Goal: Navigation & Orientation: Find specific page/section

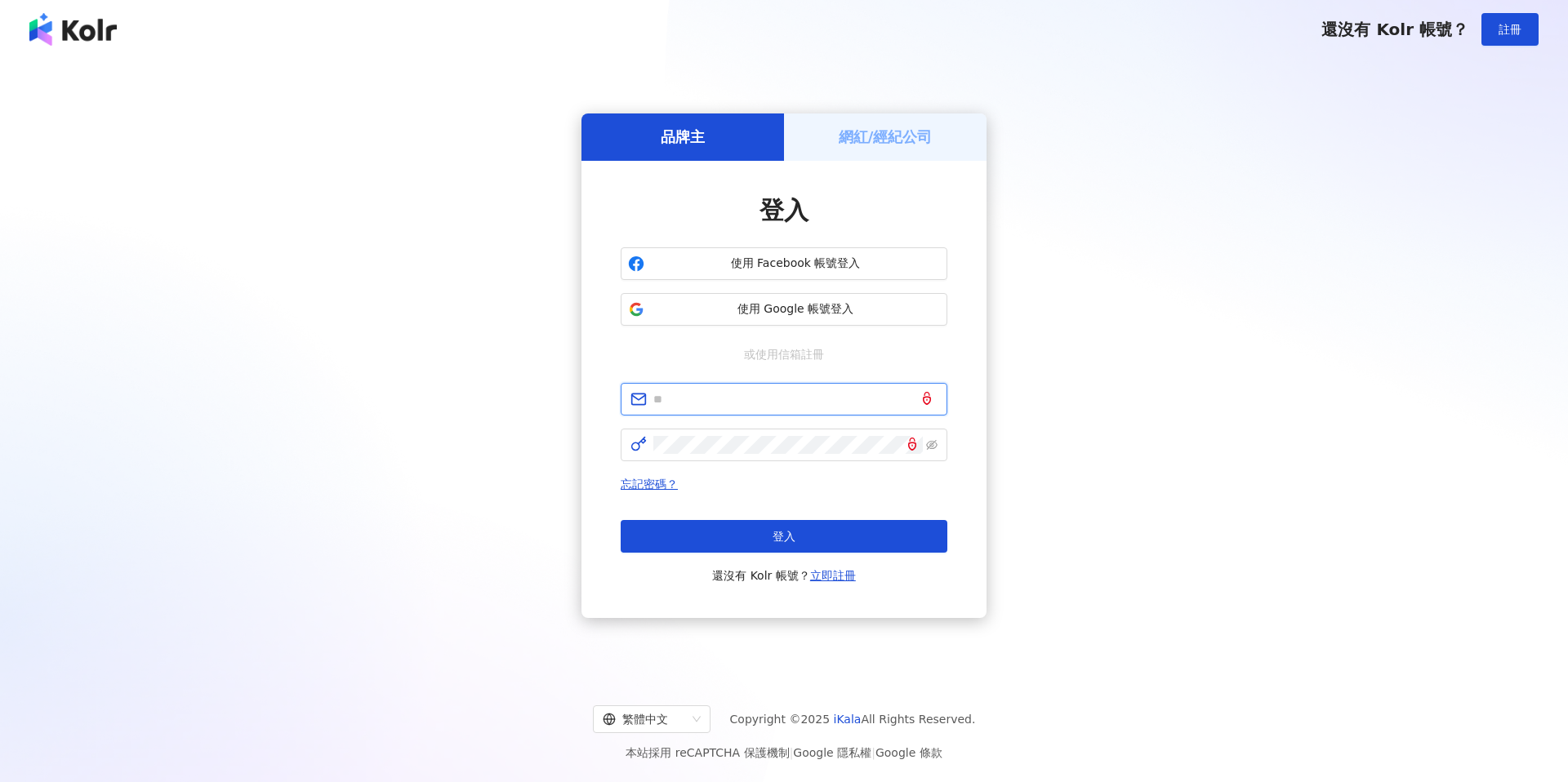
click at [762, 403] on input "text" at bounding box center [795, 399] width 284 height 18
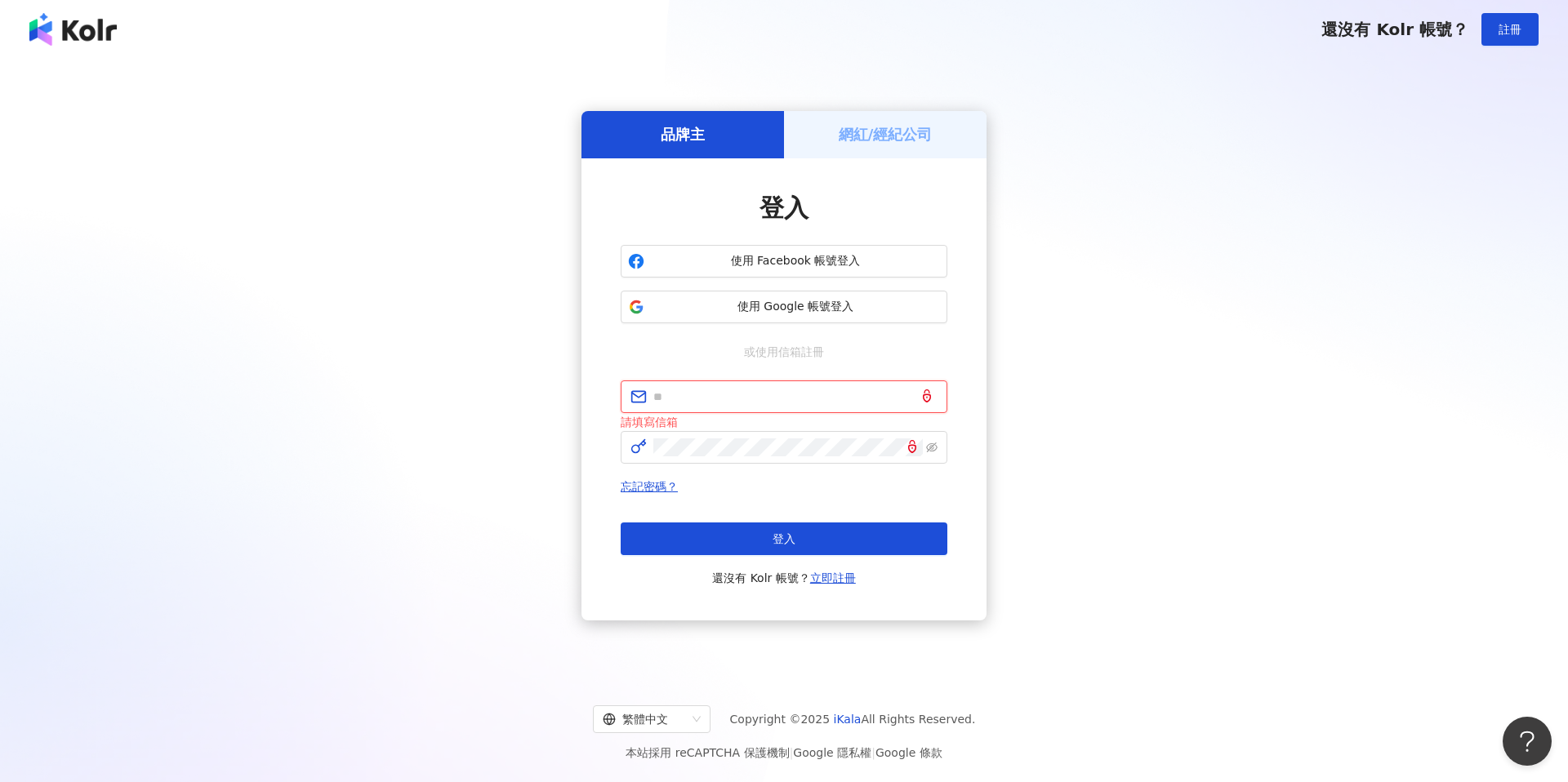
type input "**********"
click at [852, 547] on button "登入" at bounding box center [784, 538] width 327 height 33
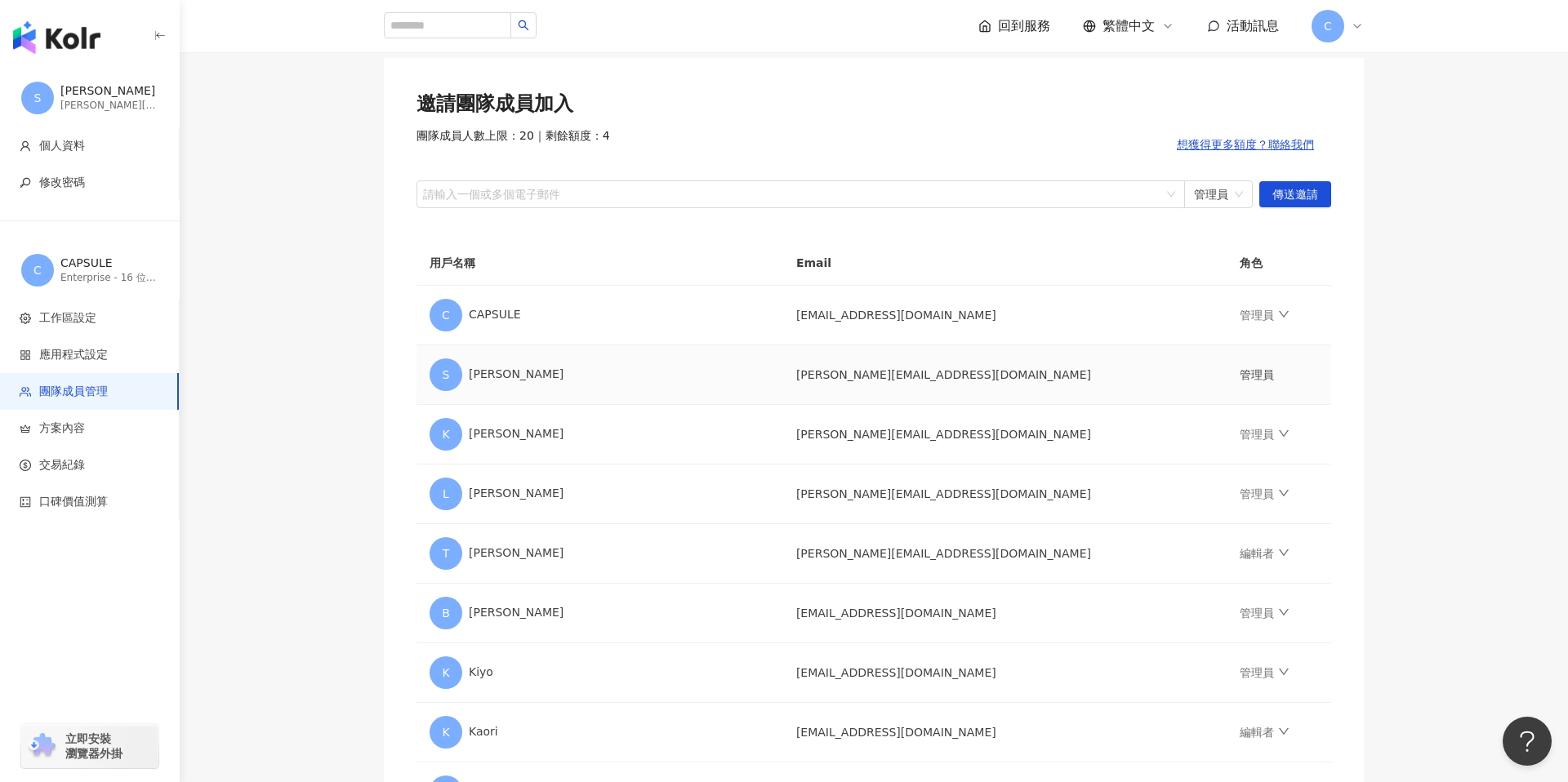
scroll to position [94, 0]
click at [100, 327] on li "工作區設定" at bounding box center [89, 318] width 179 height 37
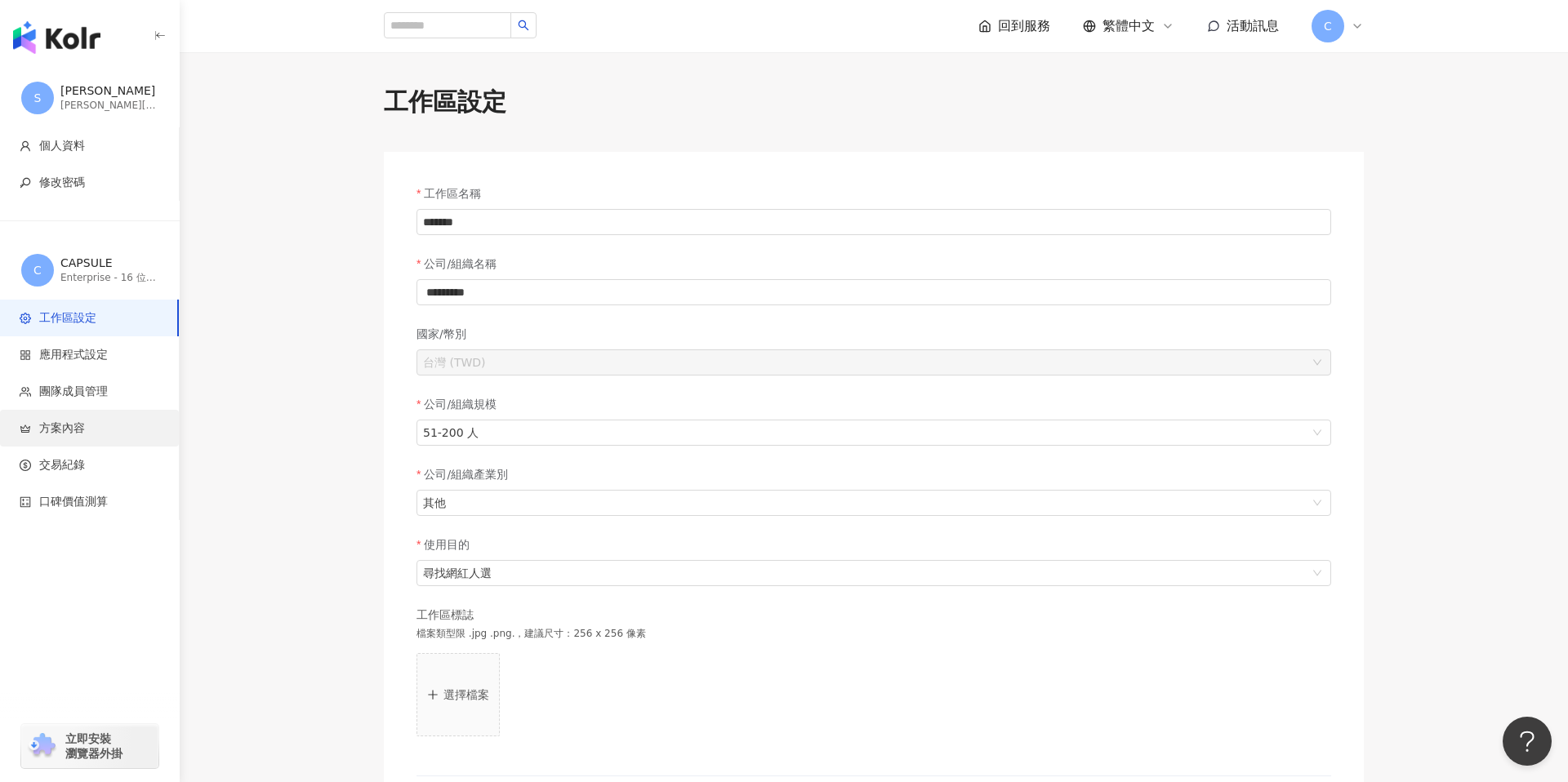
click at [88, 434] on span "方案內容" at bounding box center [92, 428] width 146 height 16
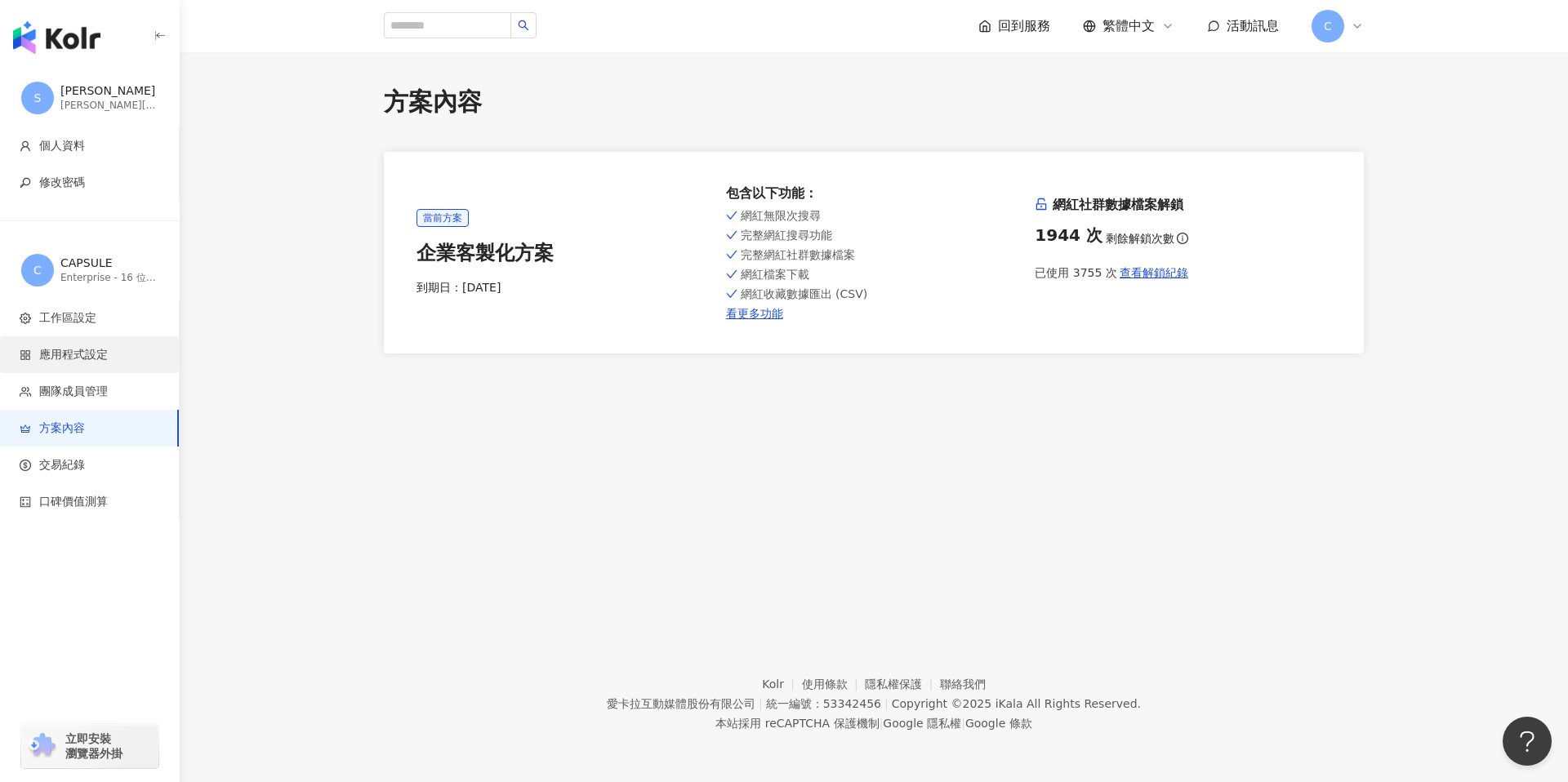
click at [121, 347] on span "應用程式設定" at bounding box center [92, 354] width 146 height 16
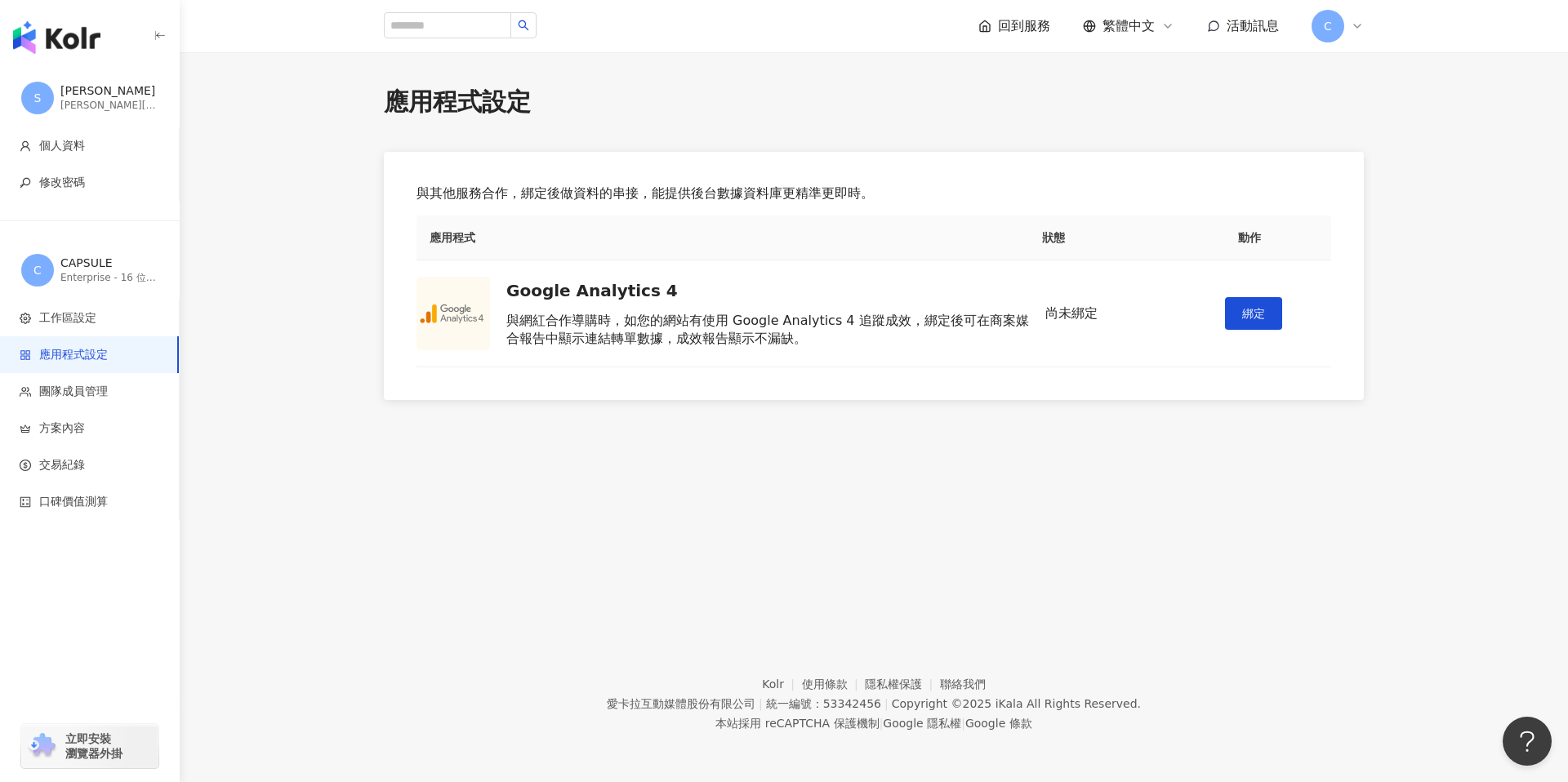
click at [89, 35] on img "button" at bounding box center [57, 37] width 88 height 33
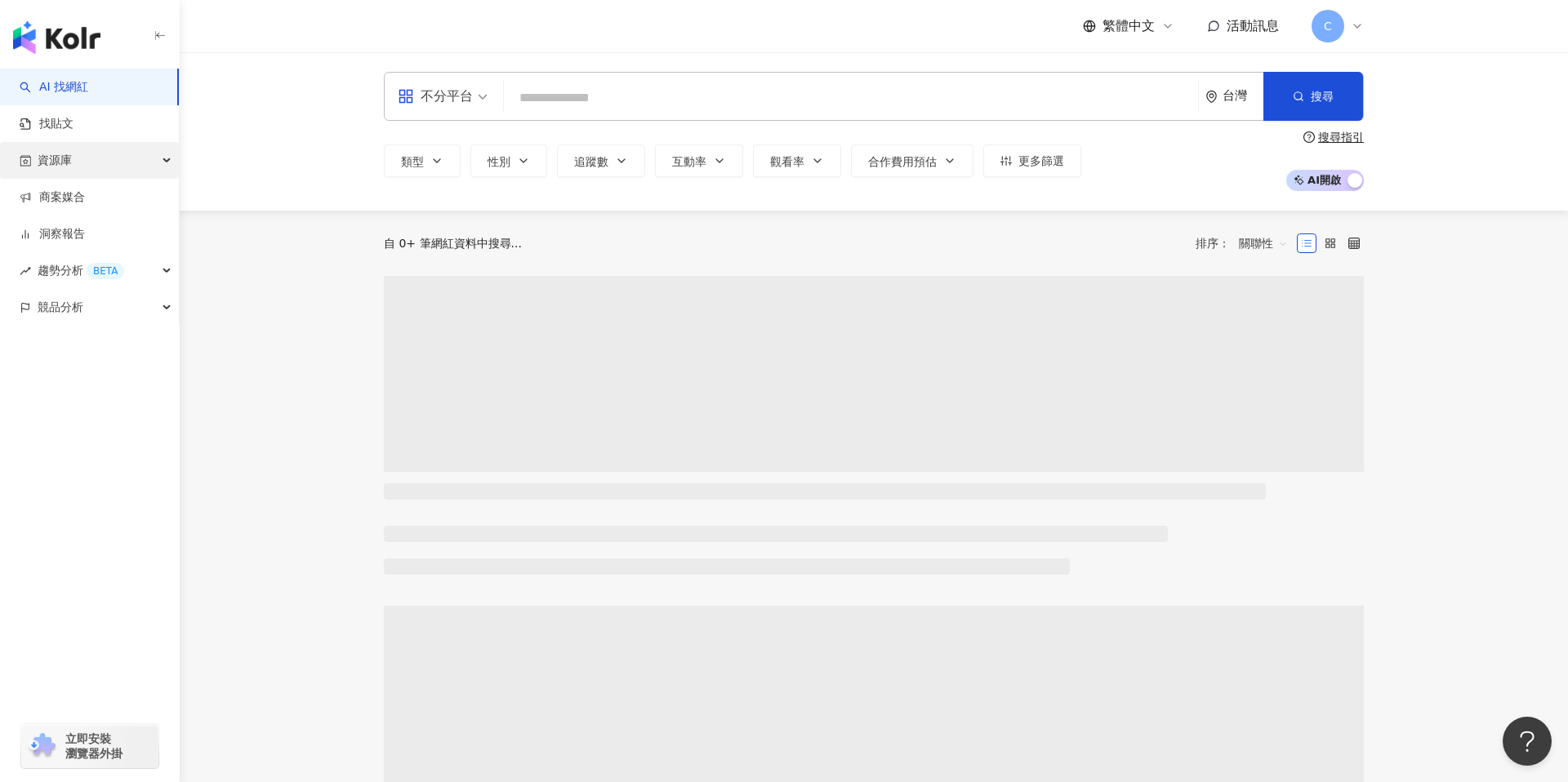
click at [157, 167] on div "資源庫" at bounding box center [89, 160] width 179 height 37
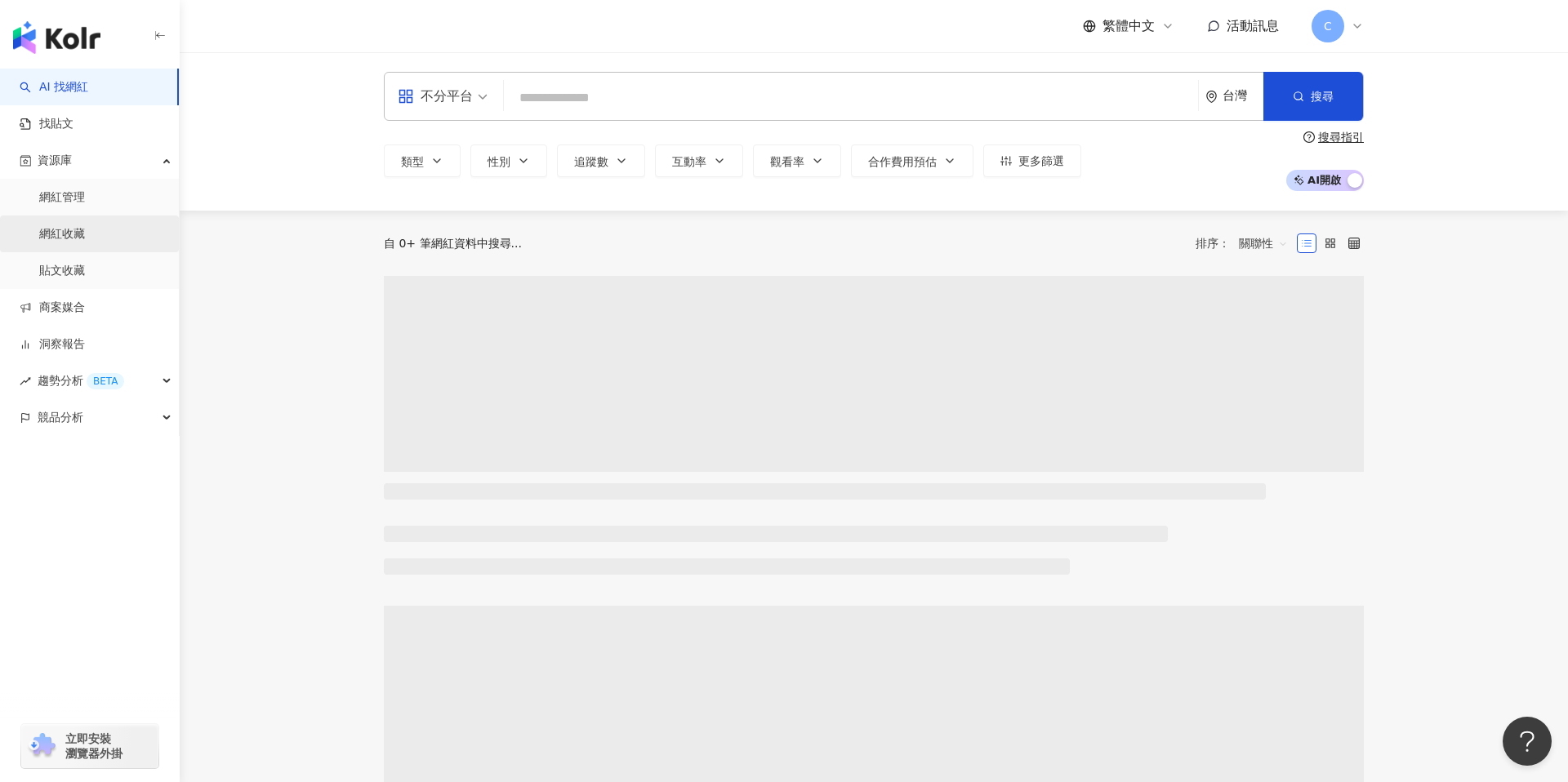
click at [85, 236] on link "網紅收藏" at bounding box center [62, 234] width 46 height 16
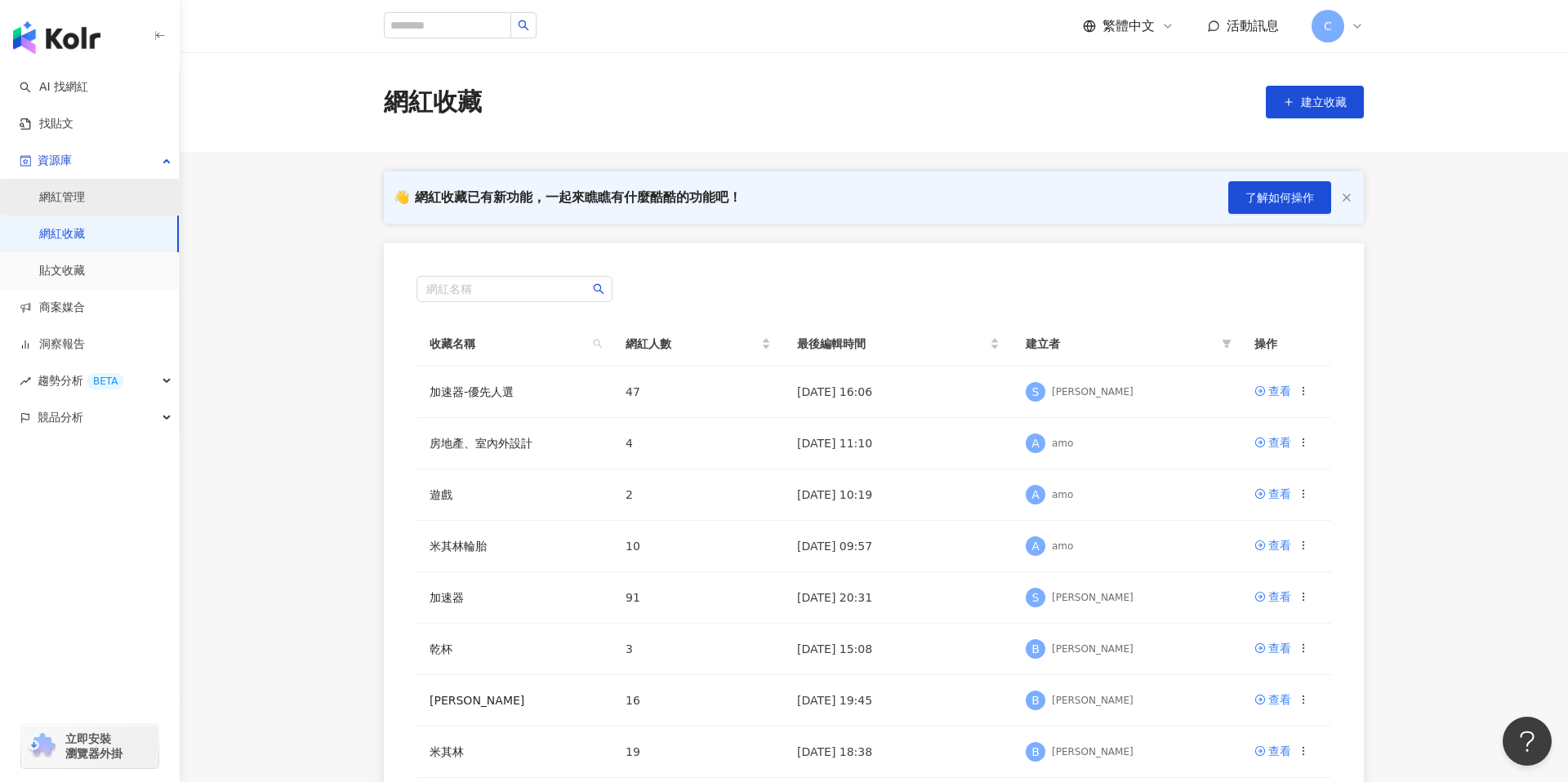
click at [85, 206] on link "網紅管理" at bounding box center [62, 197] width 46 height 16
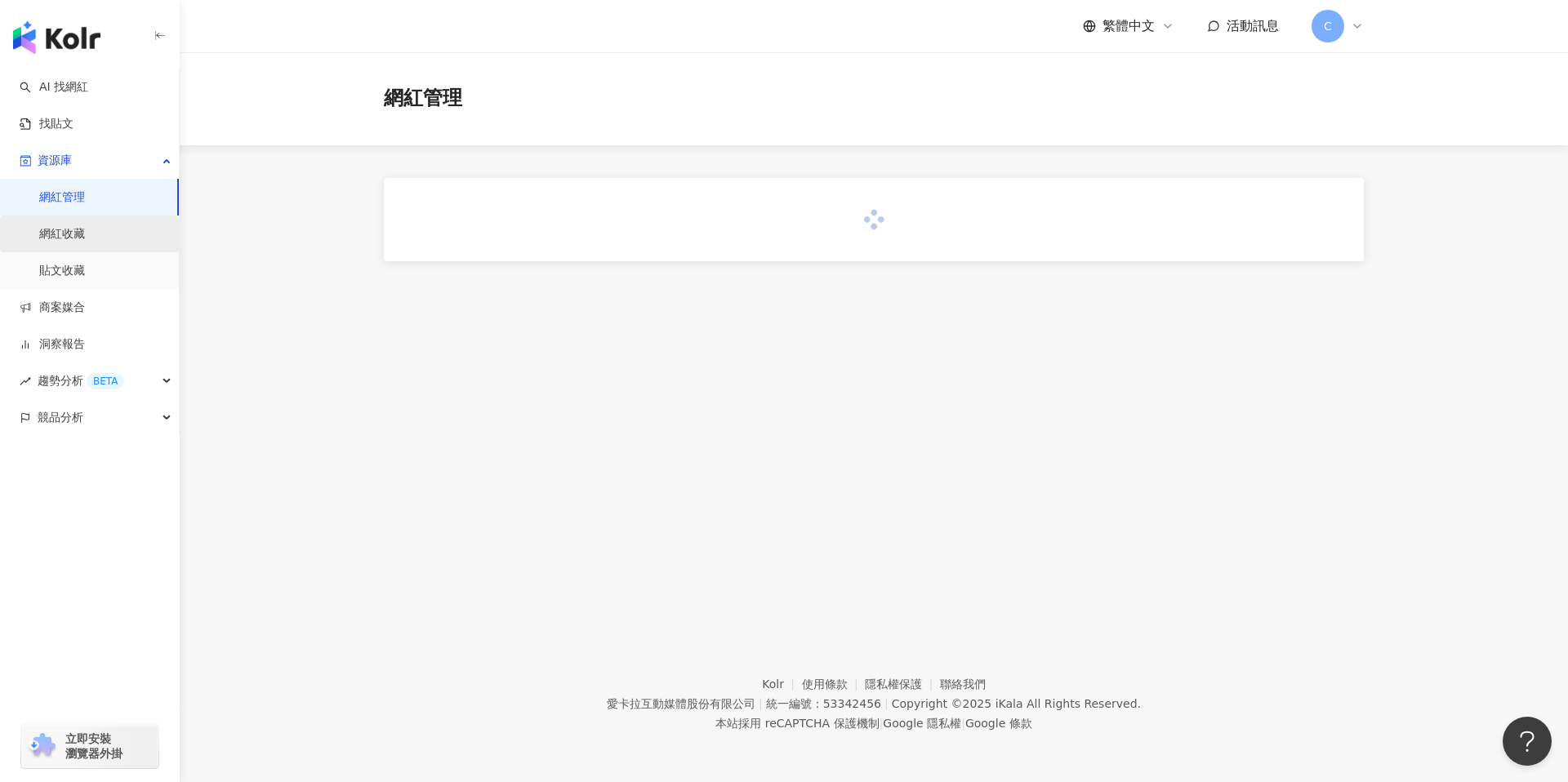
click at [85, 235] on link "網紅收藏" at bounding box center [62, 234] width 46 height 16
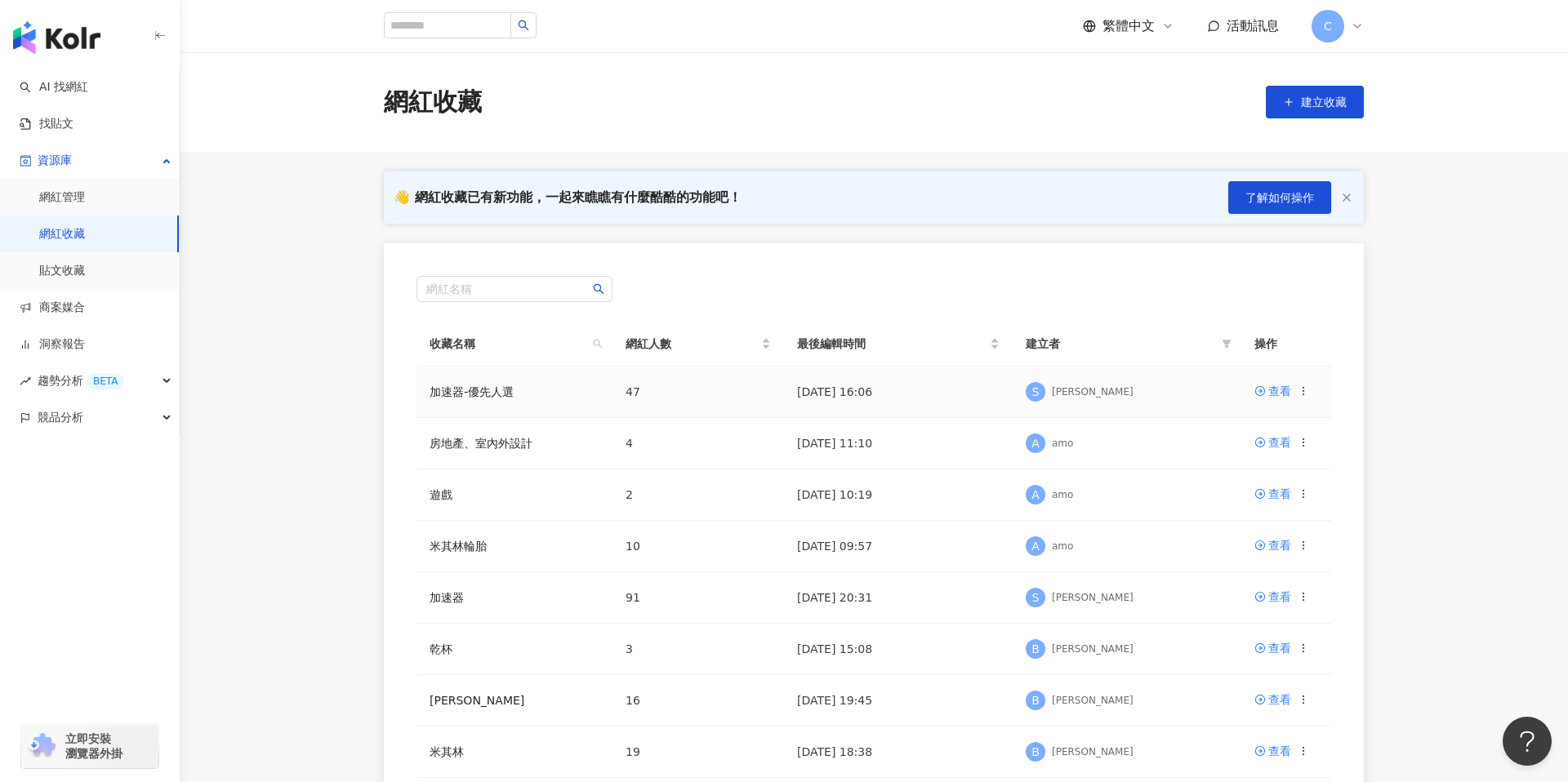
click at [531, 394] on td "加速器-優先人選" at bounding box center [515, 392] width 196 height 51
click at [1270, 389] on div "查看" at bounding box center [1279, 391] width 23 height 18
